Goal: Task Accomplishment & Management: Use online tool/utility

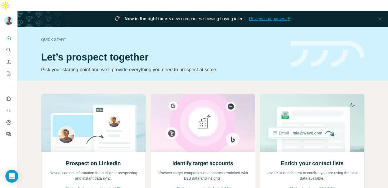
click at [276, 16] on span "Review companies (5)" at bounding box center [270, 19] width 43 height 6
click at [291, 16] on span "Review companies (5)" at bounding box center [270, 19] width 43 height 6
